Goal: Information Seeking & Learning: Compare options

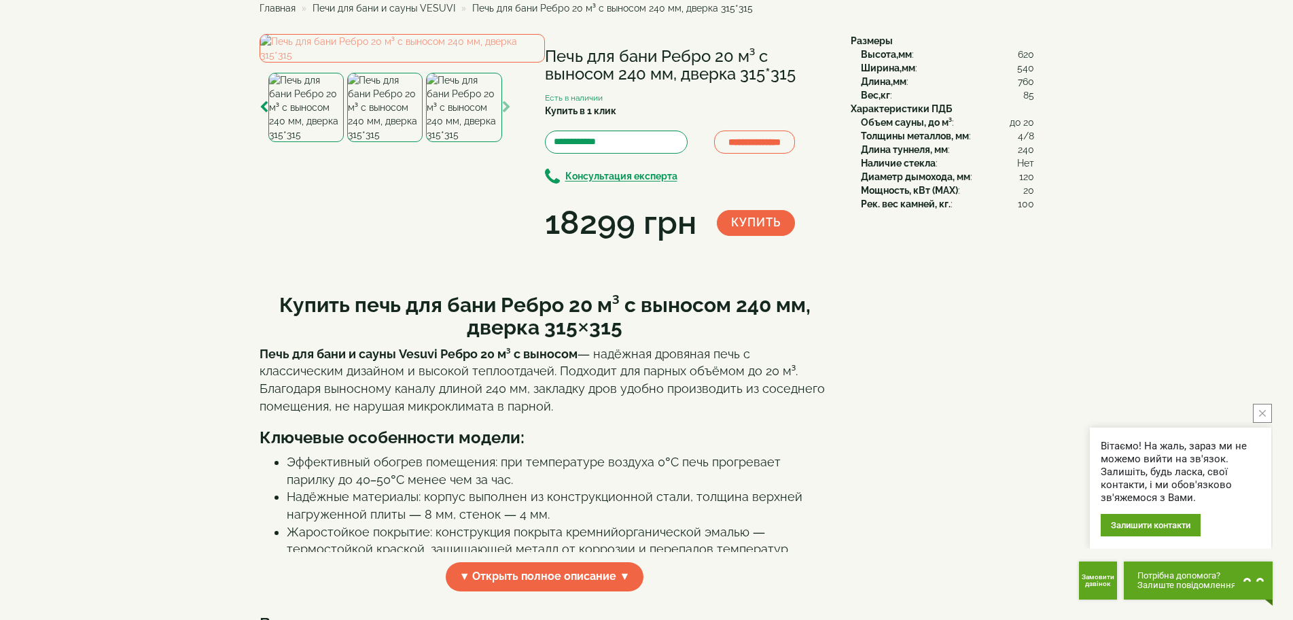
scroll to position [68, 0]
click at [440, 63] on img at bounding box center [402, 49] width 285 height 29
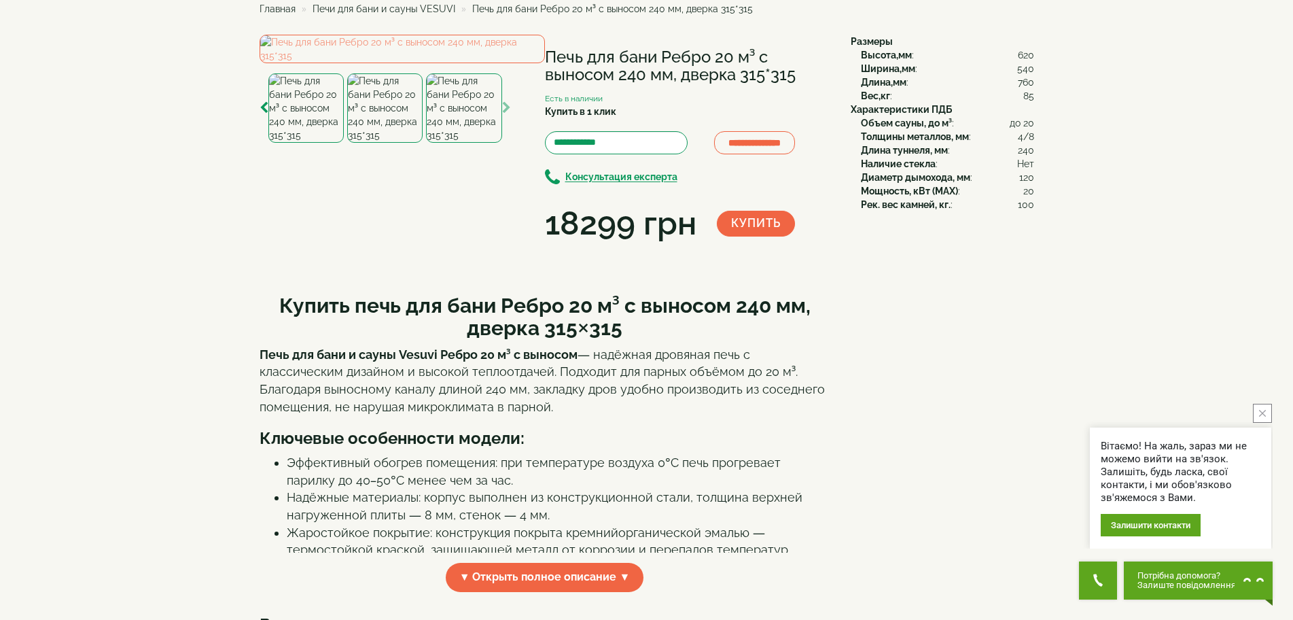
click at [380, 143] on img at bounding box center [384, 107] width 75 height 69
click at [324, 143] on img at bounding box center [305, 107] width 75 height 69
click at [487, 143] on img at bounding box center [463, 107] width 75 height 69
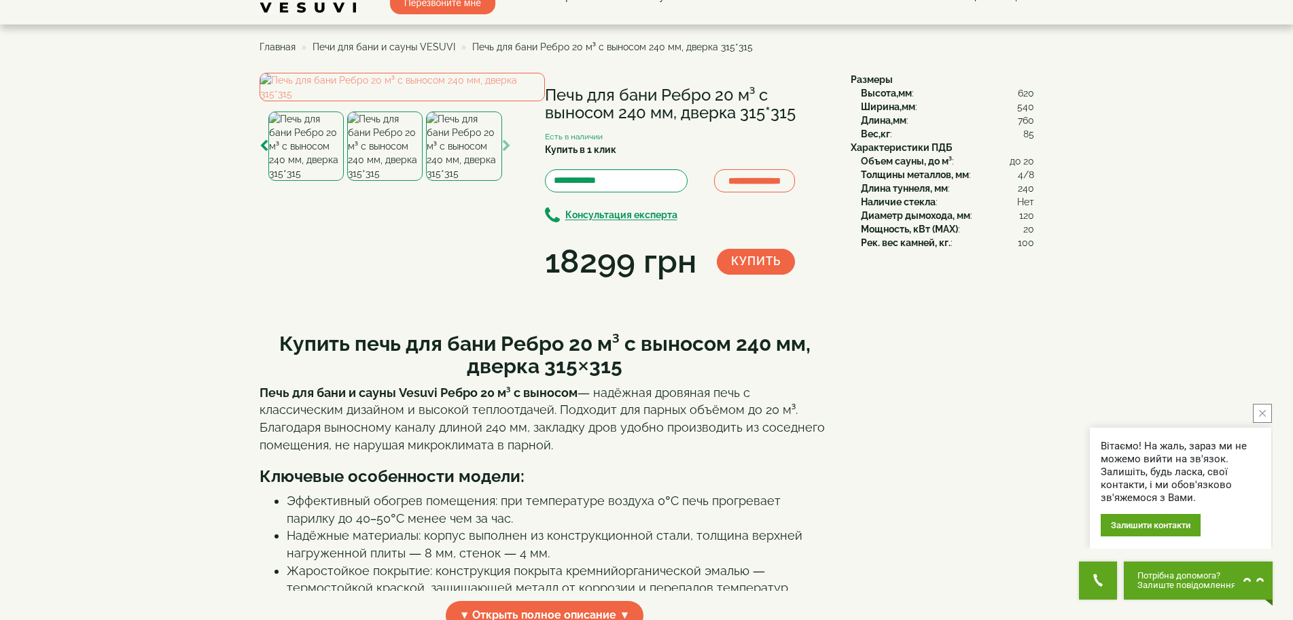
scroll to position [0, 0]
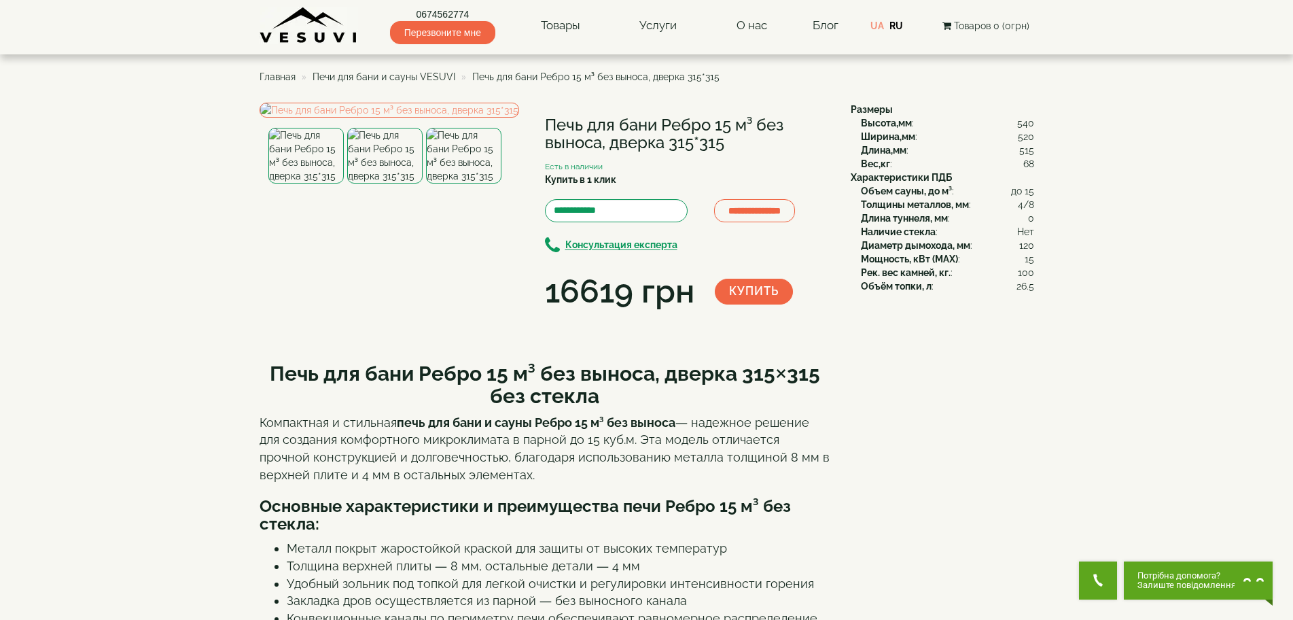
click at [465, 183] on img at bounding box center [463, 156] width 75 height 56
click at [433, 118] on img at bounding box center [390, 110] width 260 height 15
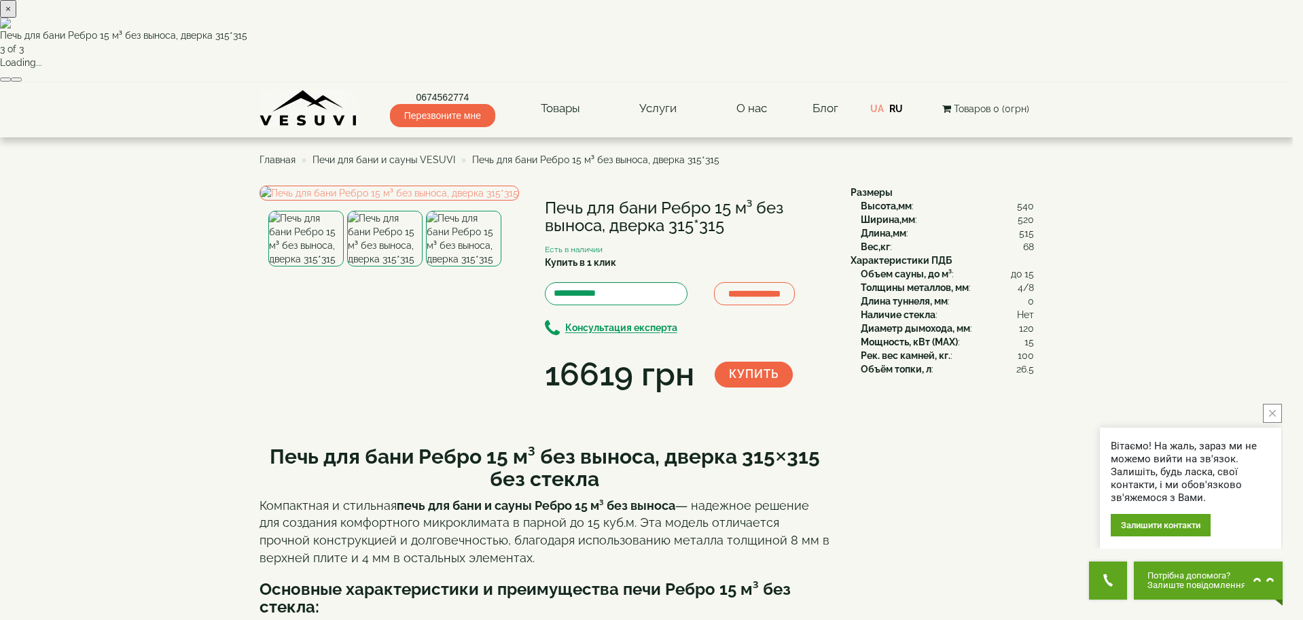
click at [409, 83] on div "× Печь для бани Ребро 15 м³ без выноса, дверка 315*315 3 of 3 Loading..." at bounding box center [646, 41] width 1293 height 83
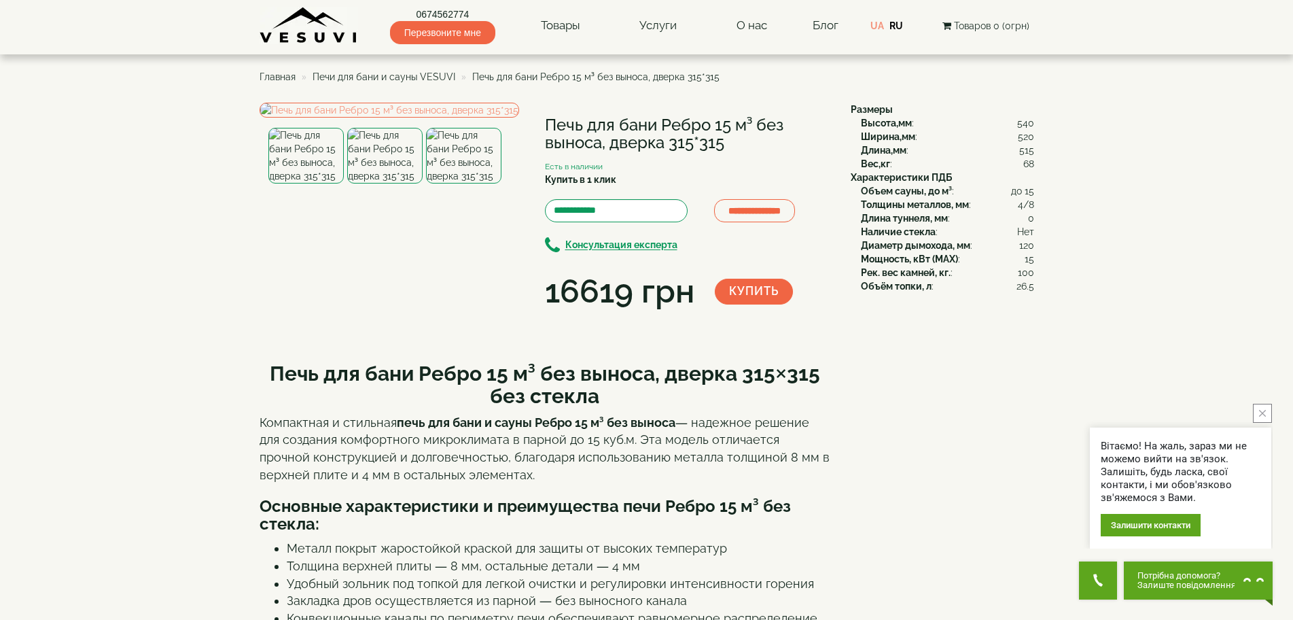
click at [410, 77] on span "Печи для бани и сауны VESUVI" at bounding box center [384, 76] width 143 height 11
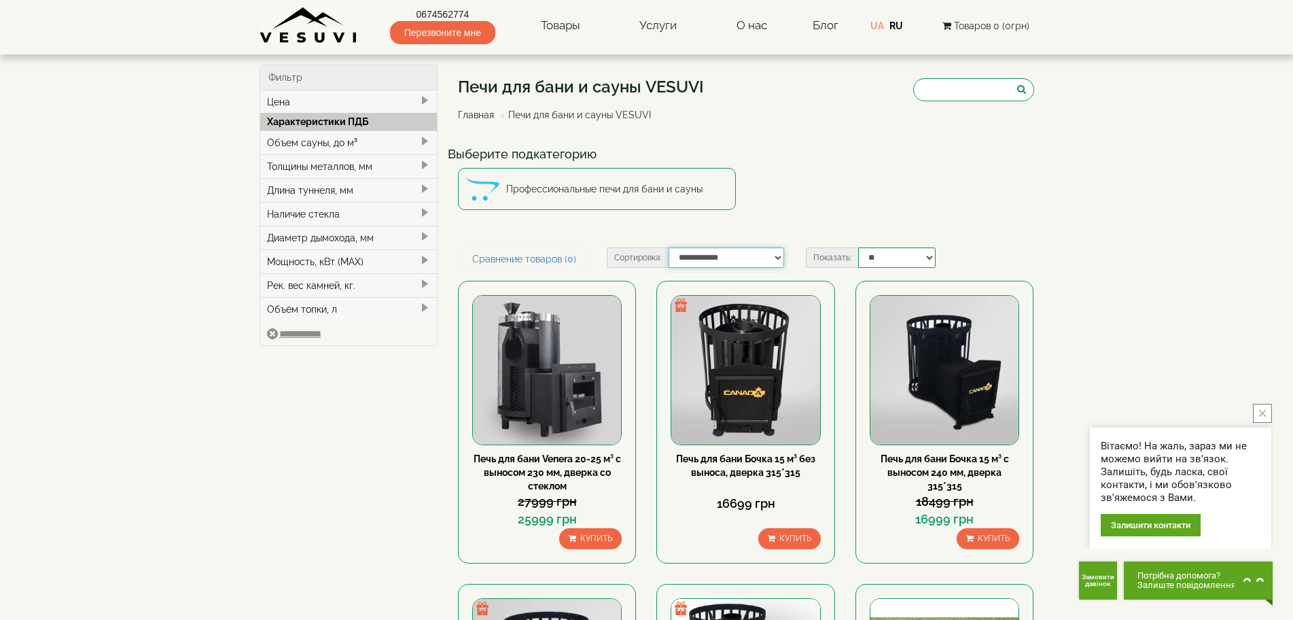
click at [708, 260] on select "**********" at bounding box center [727, 257] width 116 height 20
select select "**********"
click at [669, 247] on select "**********" at bounding box center [727, 257] width 116 height 20
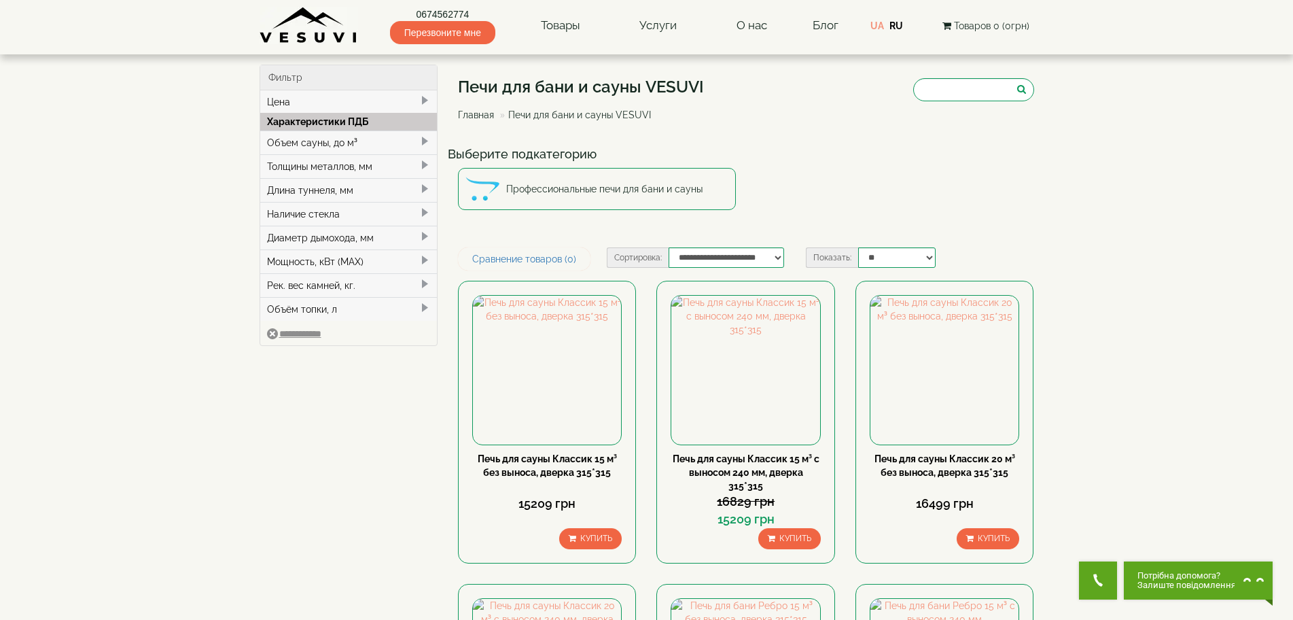
click at [350, 211] on div "Наличие стекла" at bounding box center [348, 214] width 177 height 24
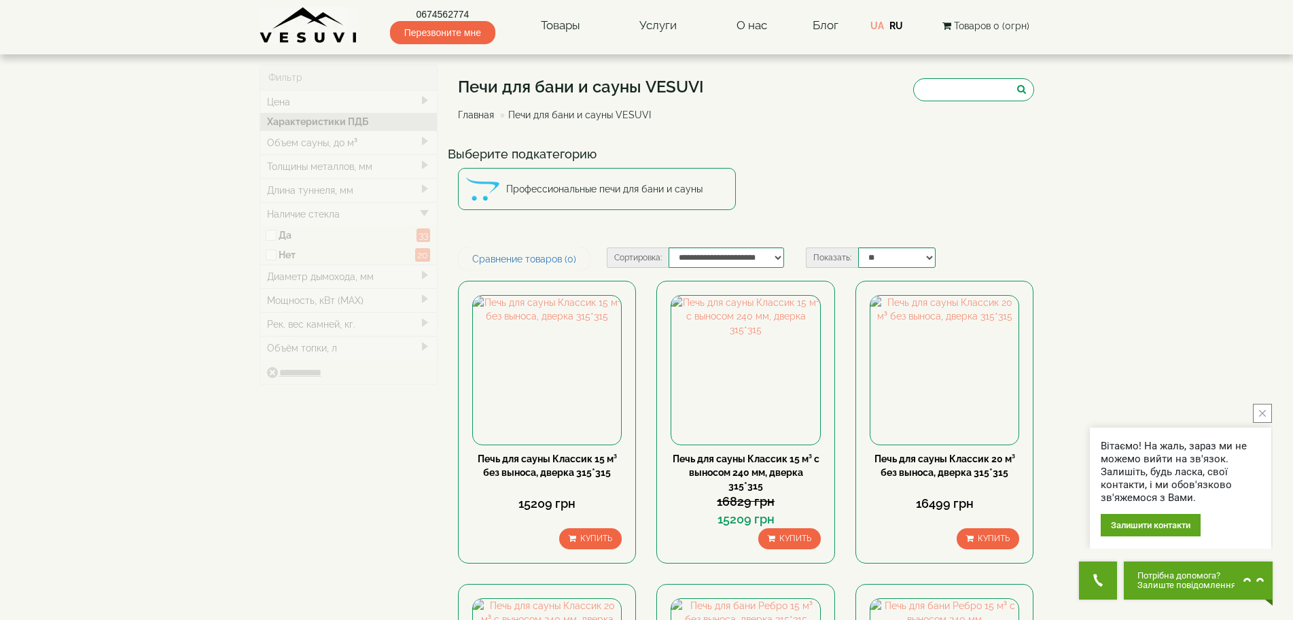
type input "*****"
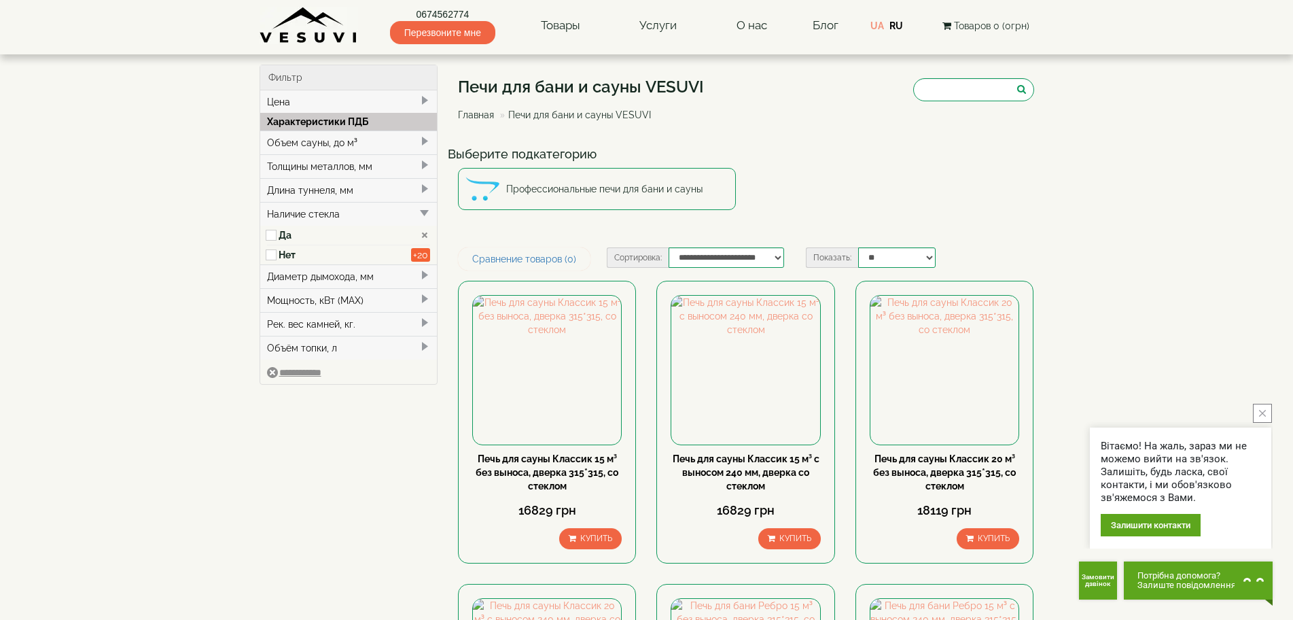
click at [422, 147] on div "Объем сауны, до м³" at bounding box center [348, 142] width 177 height 24
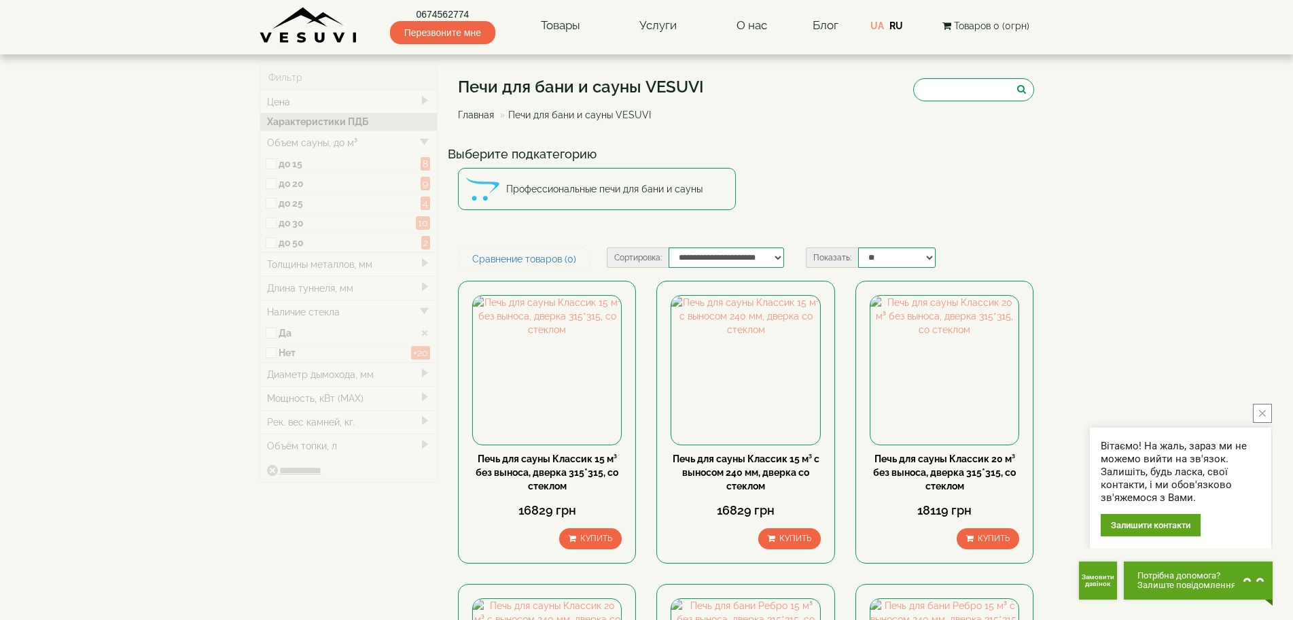
type input "*****"
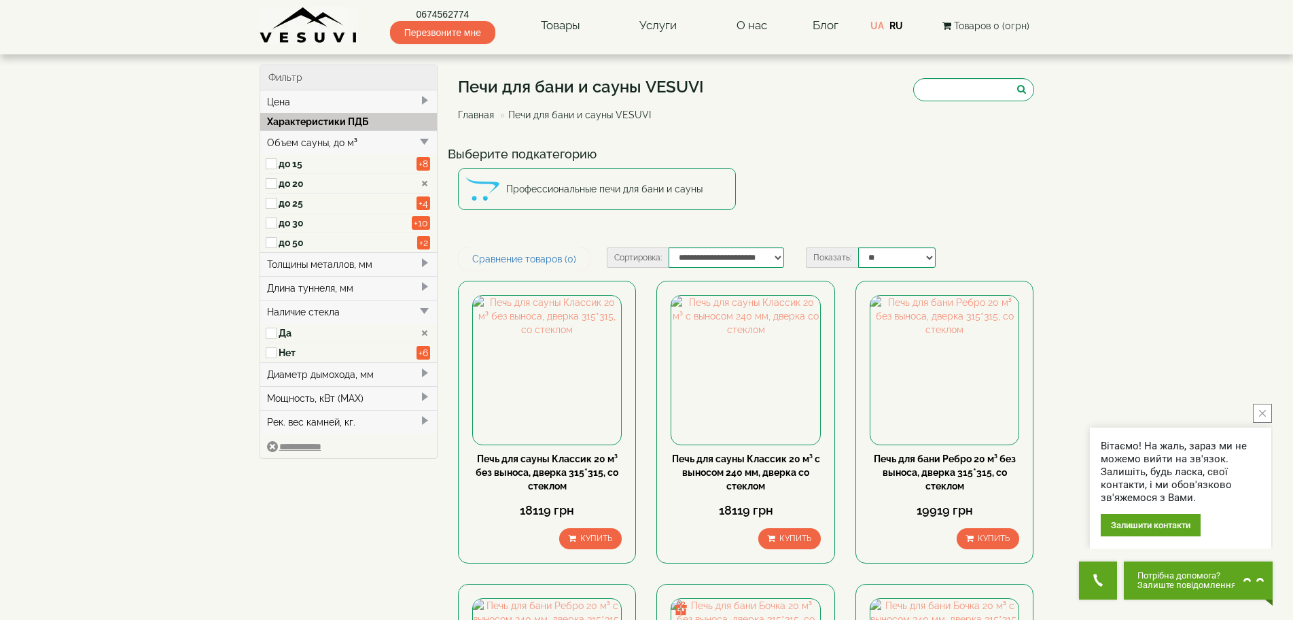
click at [303, 289] on div "Длина туннеля, мм" at bounding box center [348, 288] width 177 height 24
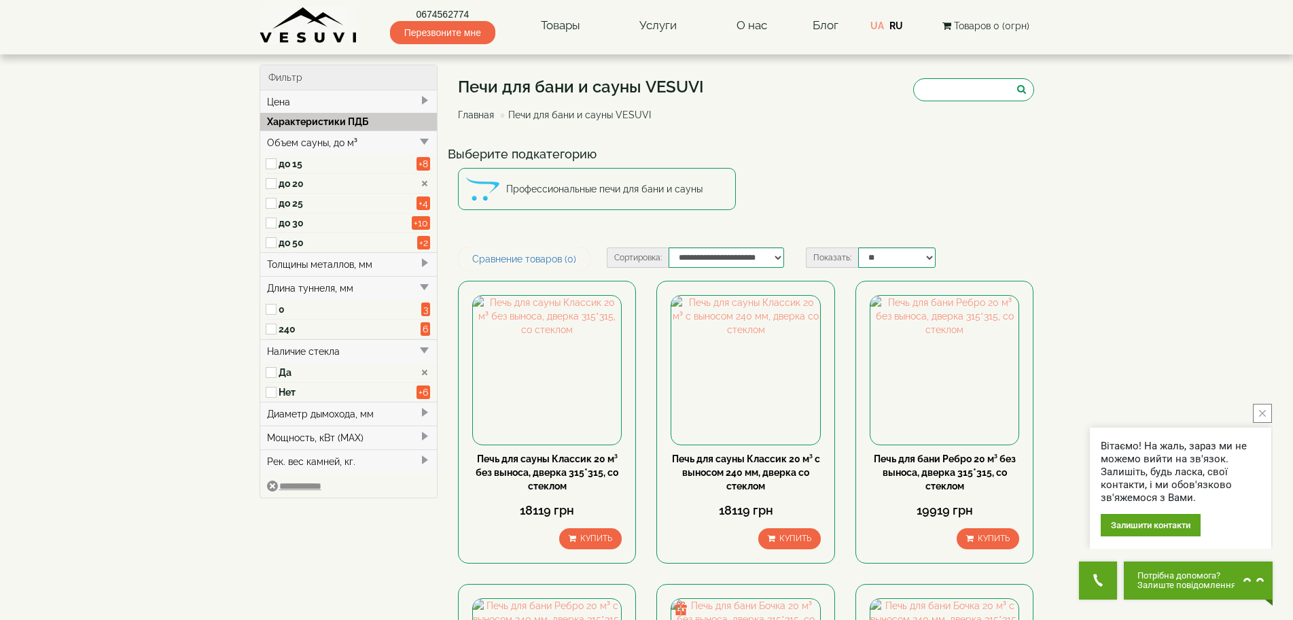
click at [303, 288] on div "Длина туннеля, мм" at bounding box center [348, 288] width 177 height 24
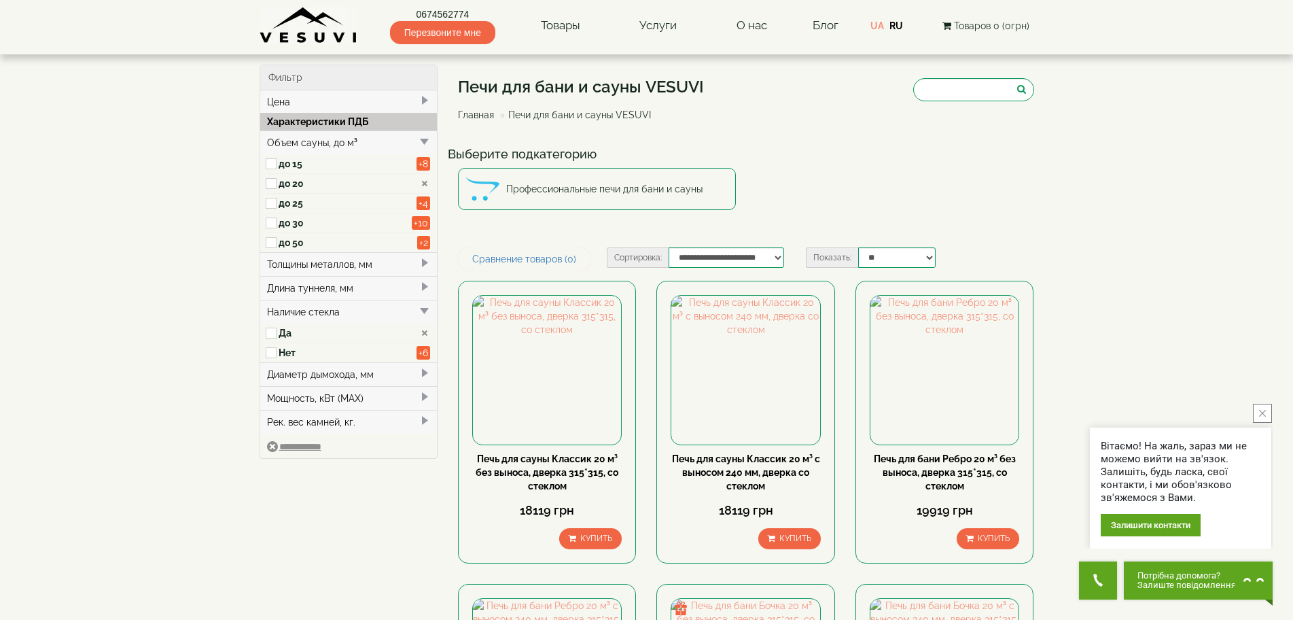
click at [303, 288] on div "Длина туннеля, мм" at bounding box center [348, 288] width 177 height 24
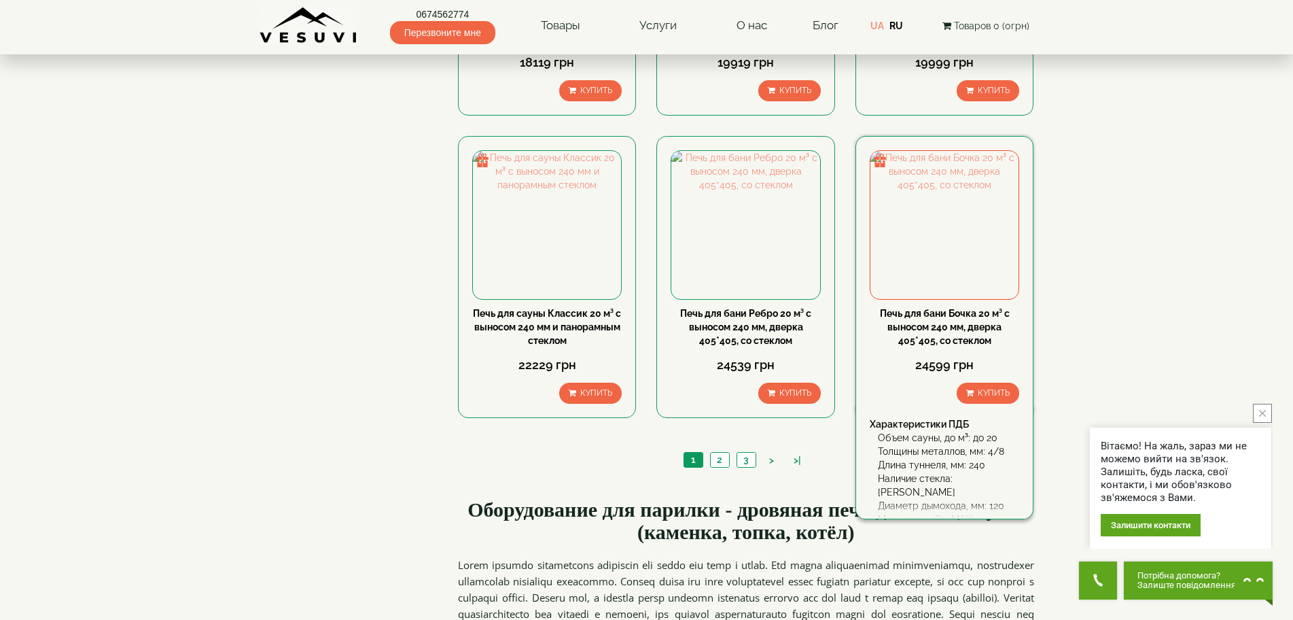
scroll to position [476, 0]
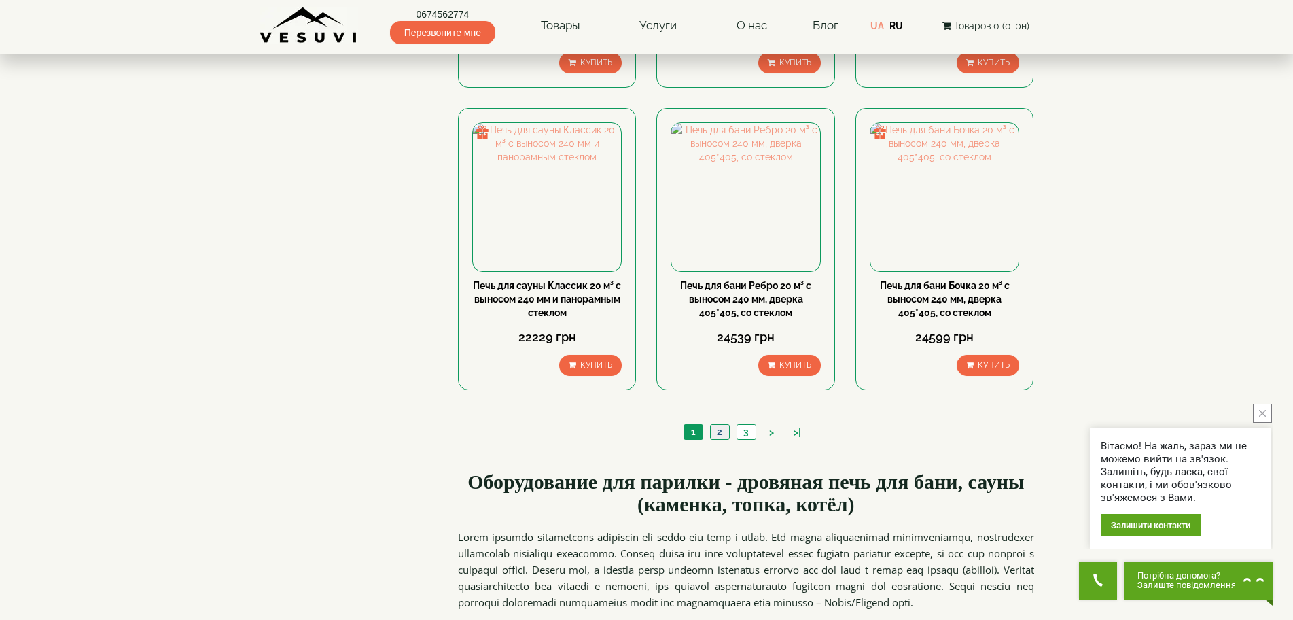
click at [716, 435] on link "2" at bounding box center [719, 432] width 19 height 14
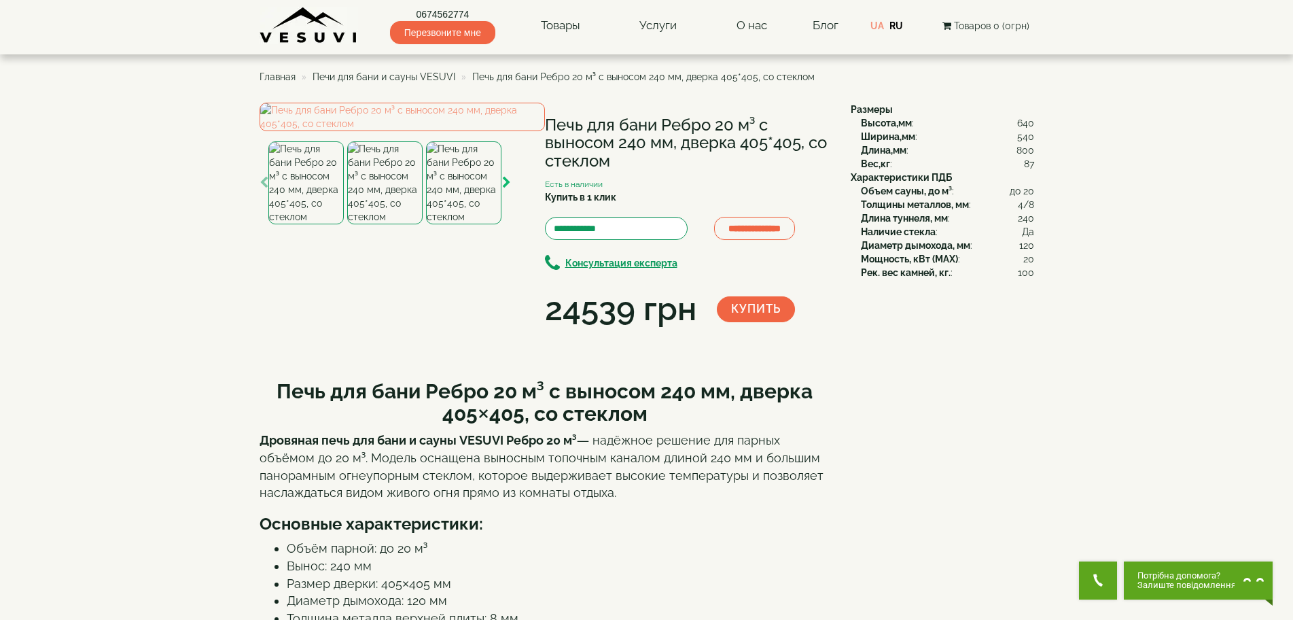
click at [510, 192] on button "button" at bounding box center [506, 183] width 9 height 18
click at [510, 189] on icon "button" at bounding box center [506, 183] width 9 height 12
click at [506, 189] on icon "button" at bounding box center [506, 183] width 9 height 12
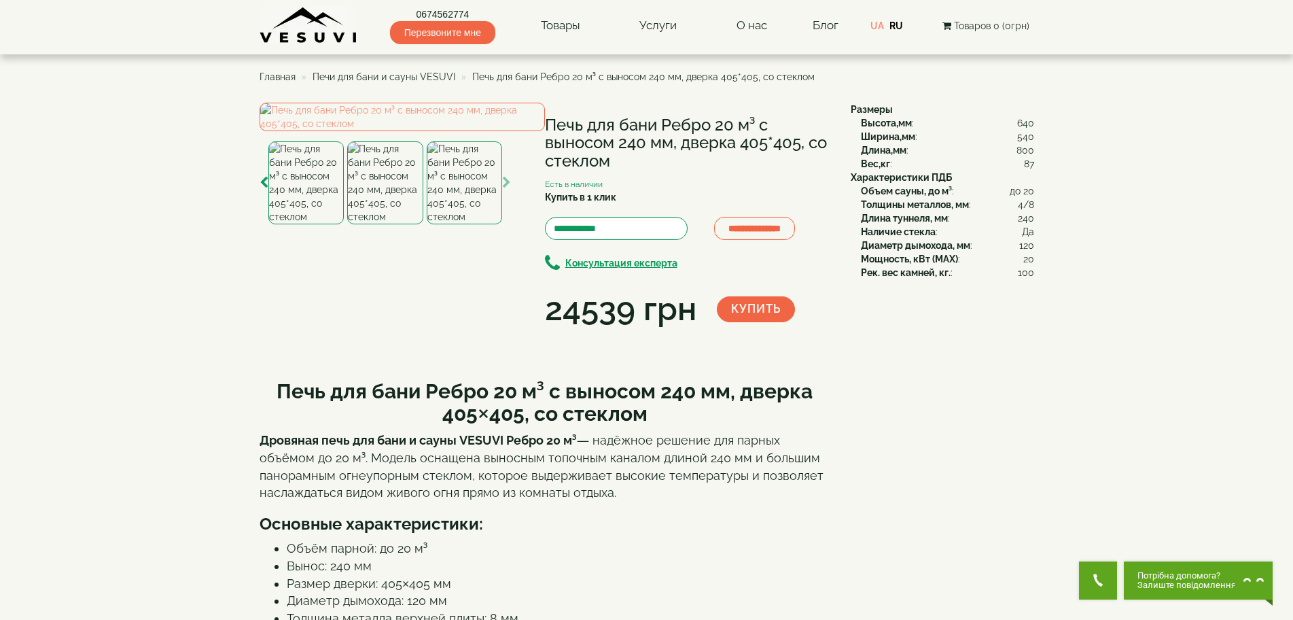
click at [506, 189] on icon "button" at bounding box center [506, 183] width 9 height 12
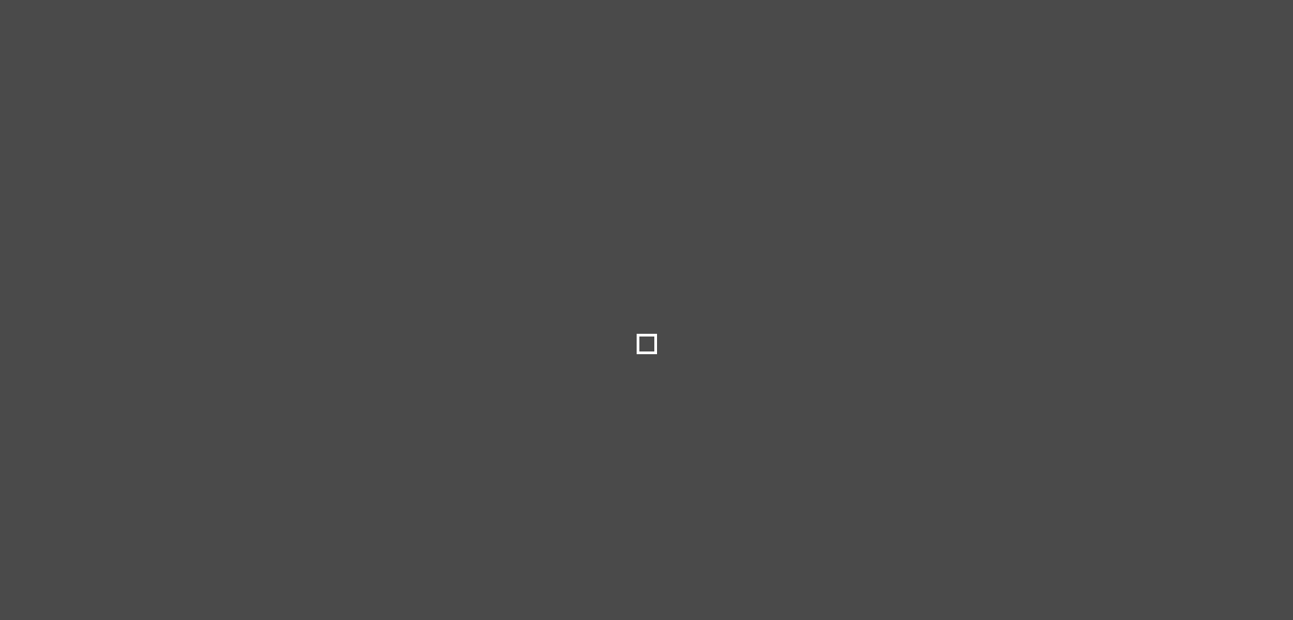
select select
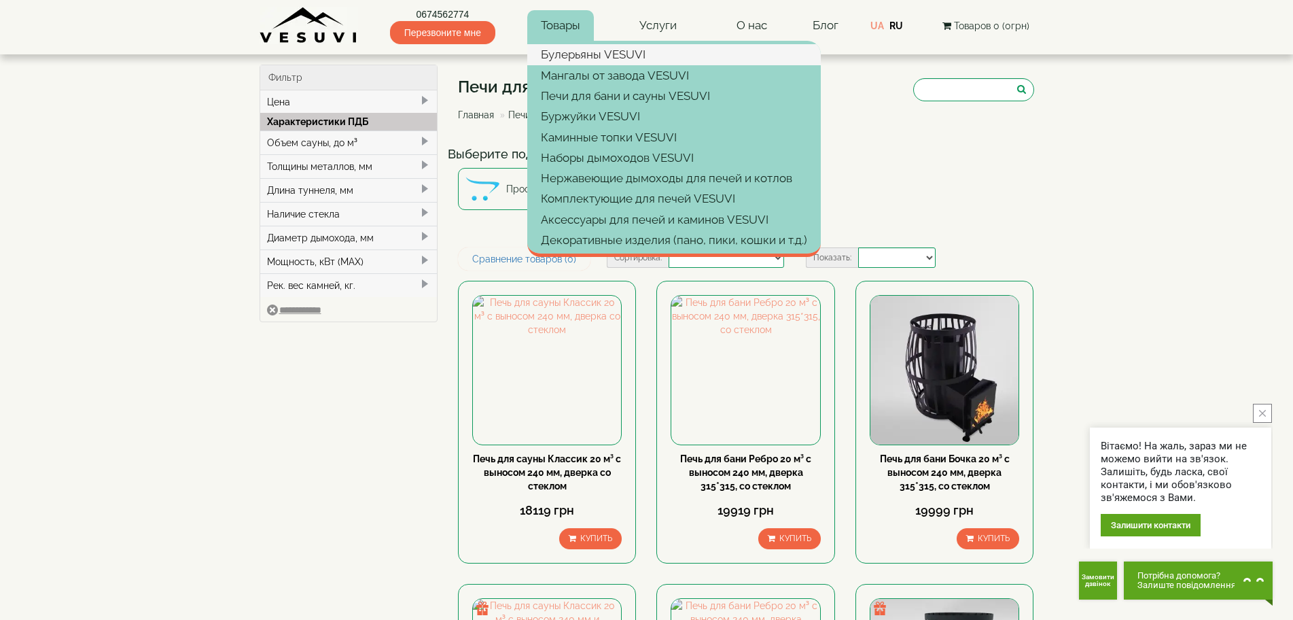
click at [579, 58] on link "Булерьяны VESUVI" at bounding box center [674, 54] width 294 height 20
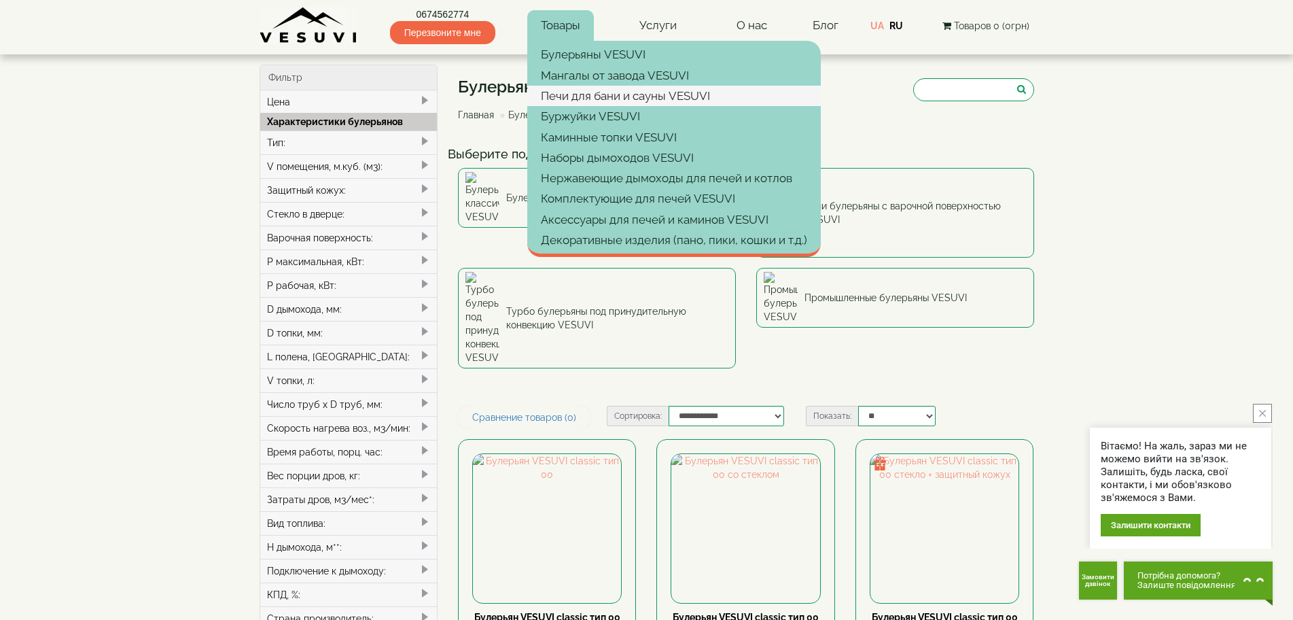
click at [567, 91] on link "Печи для бани и сауны VESUVI" at bounding box center [674, 96] width 294 height 20
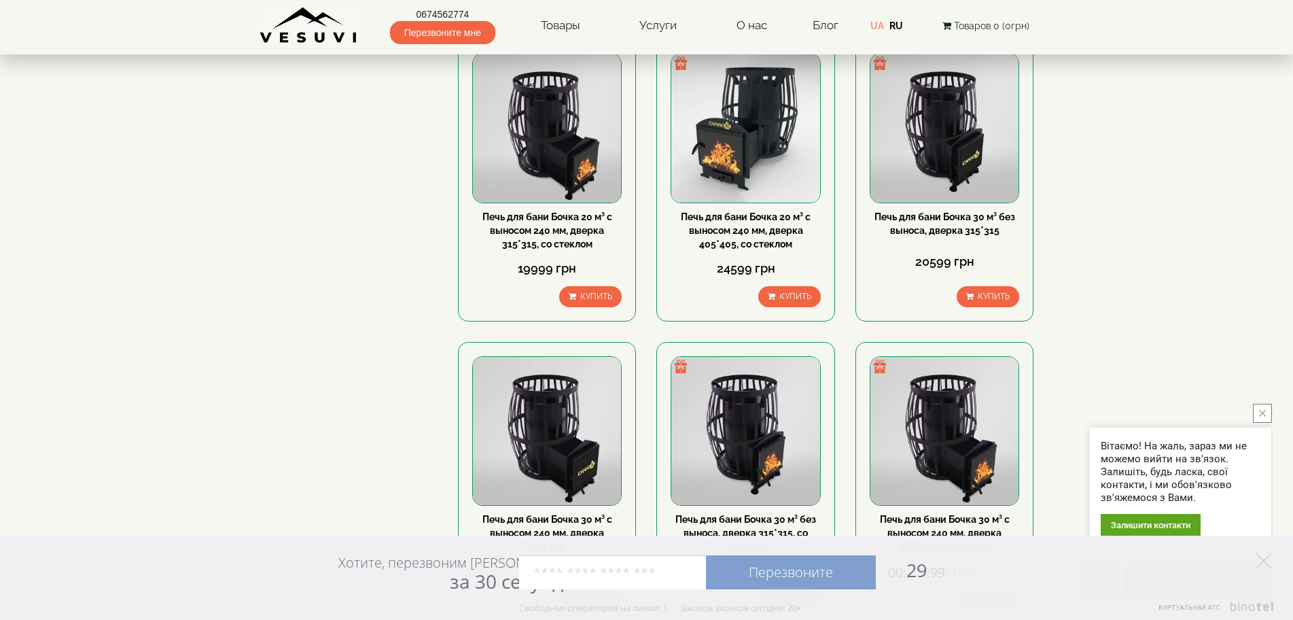
scroll to position [1364, 0]
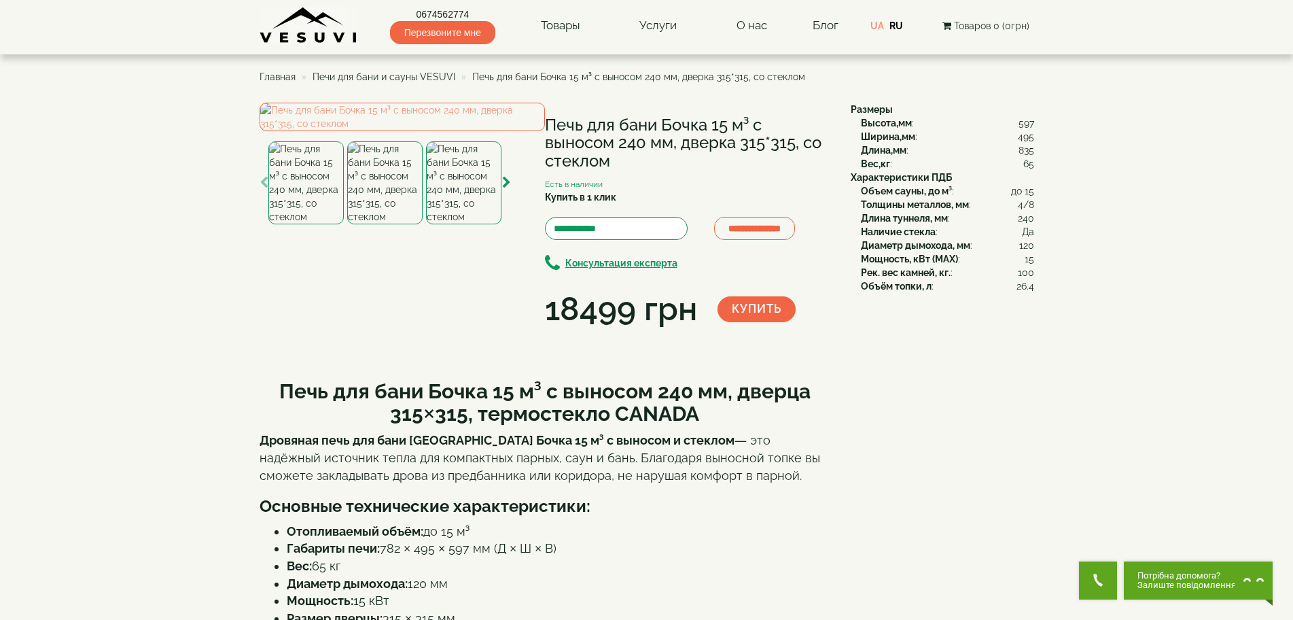
click at [358, 224] on img at bounding box center [384, 182] width 75 height 83
click at [507, 189] on icon "button" at bounding box center [506, 183] width 9 height 12
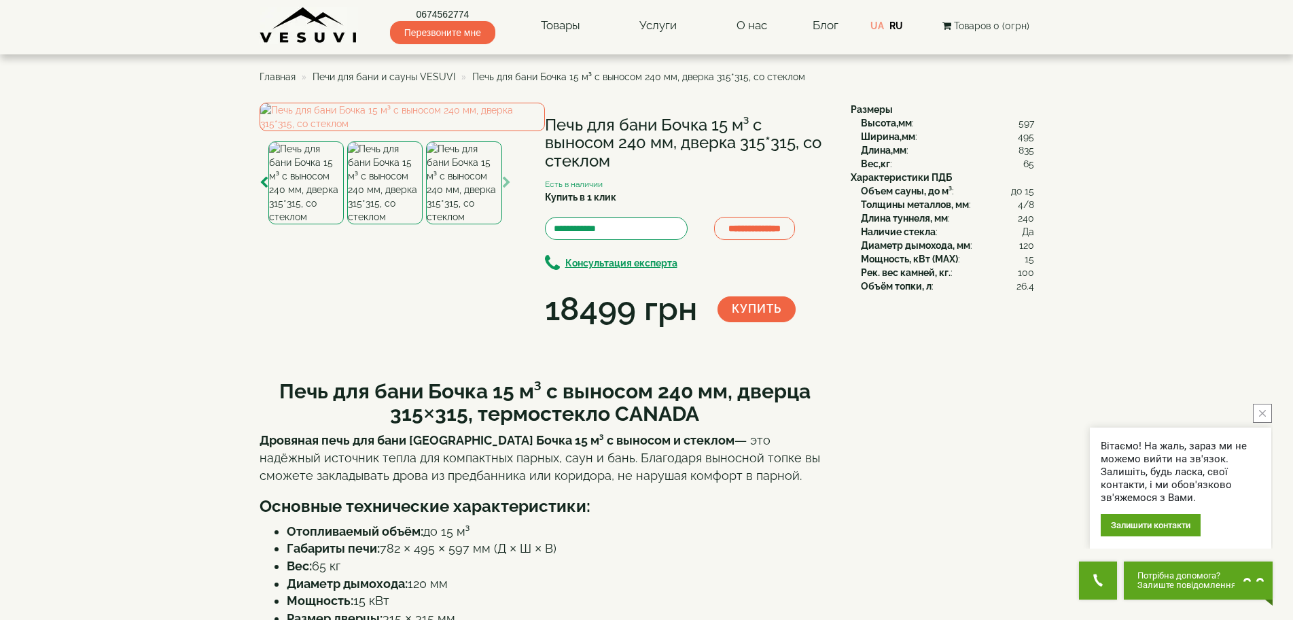
click at [506, 189] on icon "button" at bounding box center [506, 183] width 9 height 12
